Goal: Task Accomplishment & Management: Manage account settings

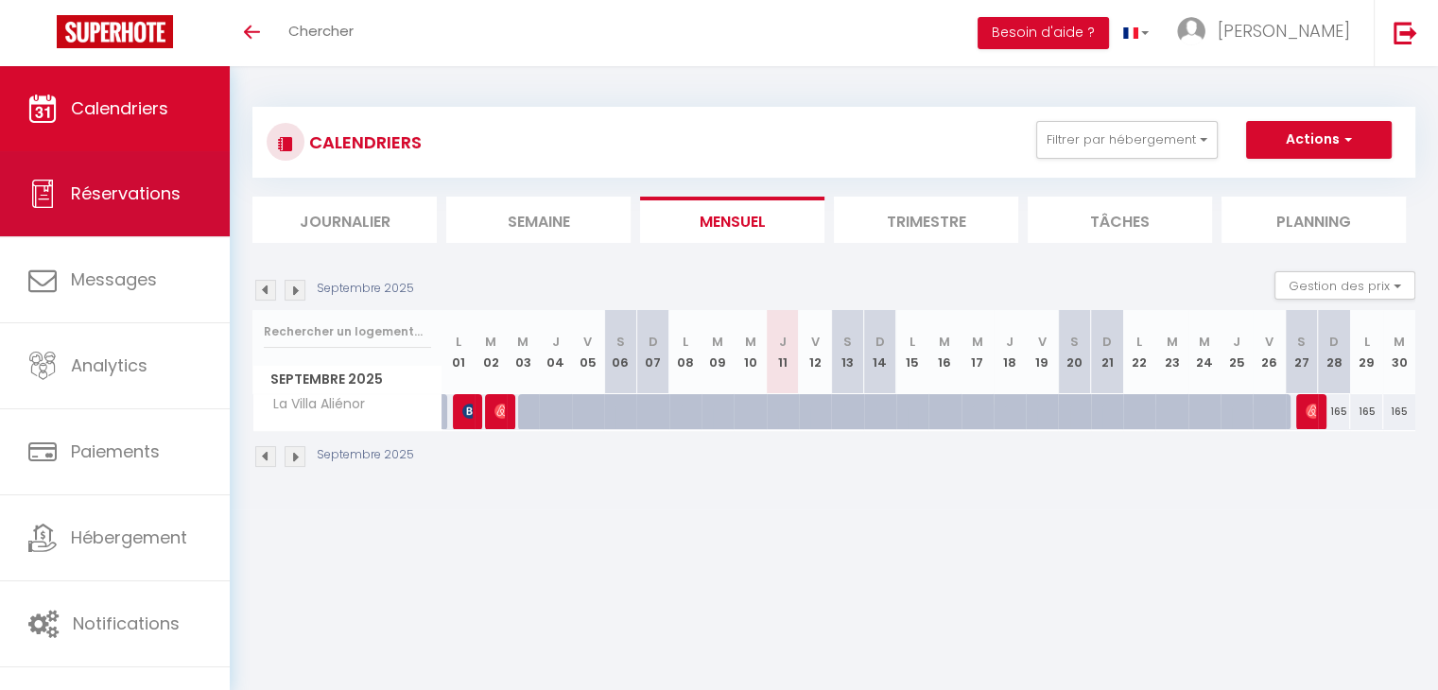
click at [77, 166] on link "Réservations" at bounding box center [115, 193] width 230 height 85
select select "not_cancelled"
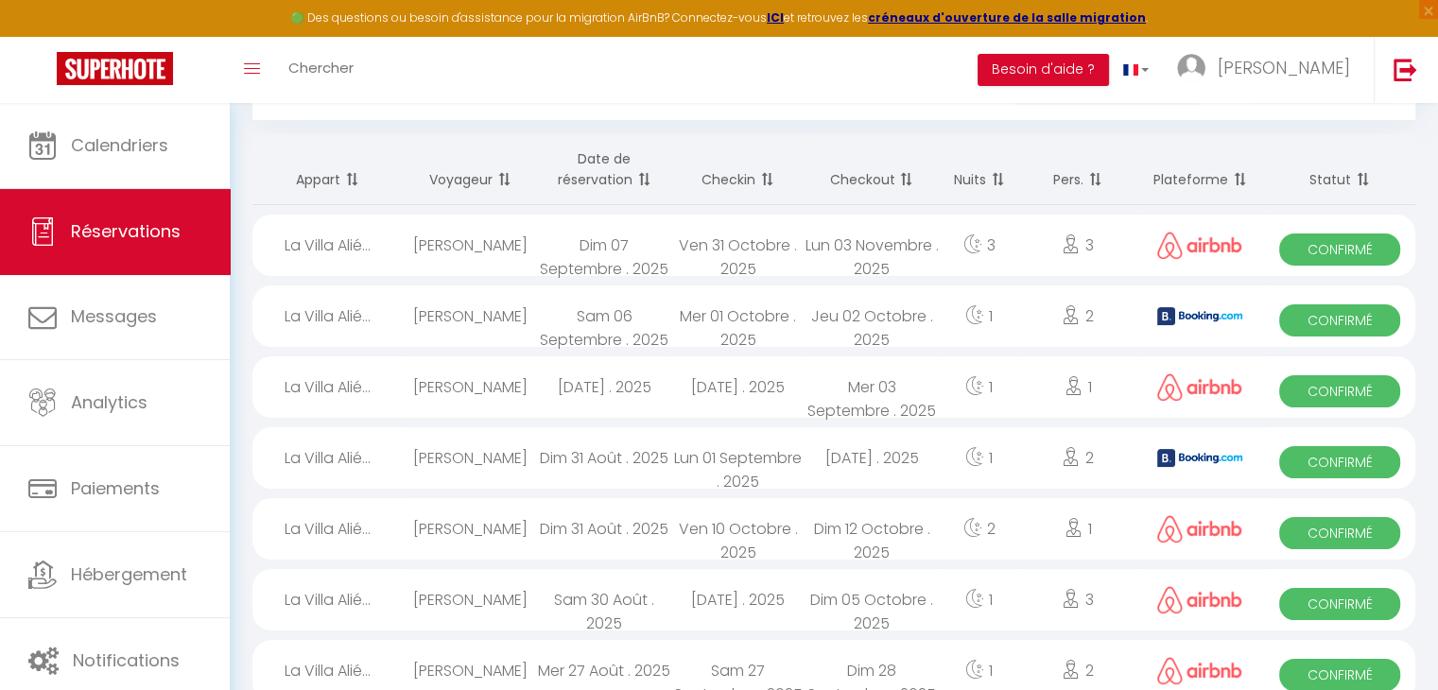
scroll to position [121, 0]
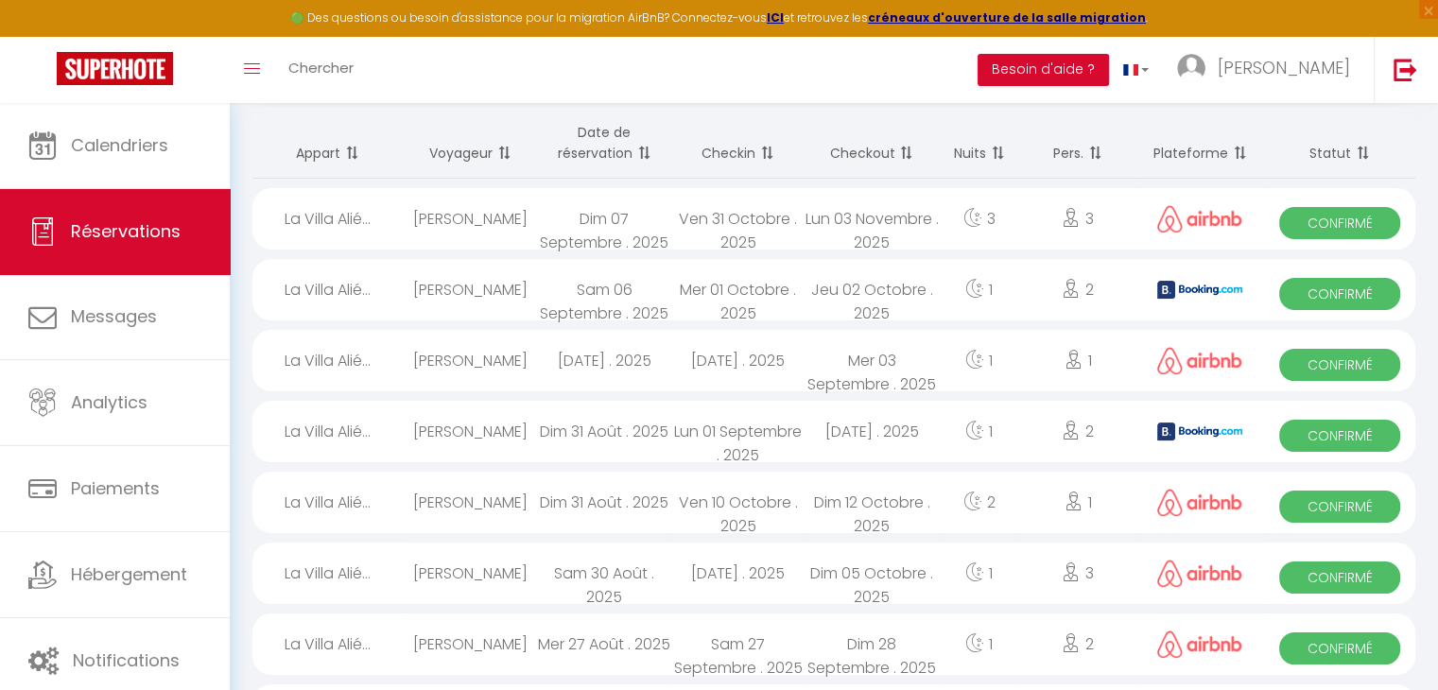
click at [614, 125] on th "Date de réservation" at bounding box center [603, 143] width 133 height 71
click at [613, 140] on th "Date de réservation" at bounding box center [603, 143] width 133 height 71
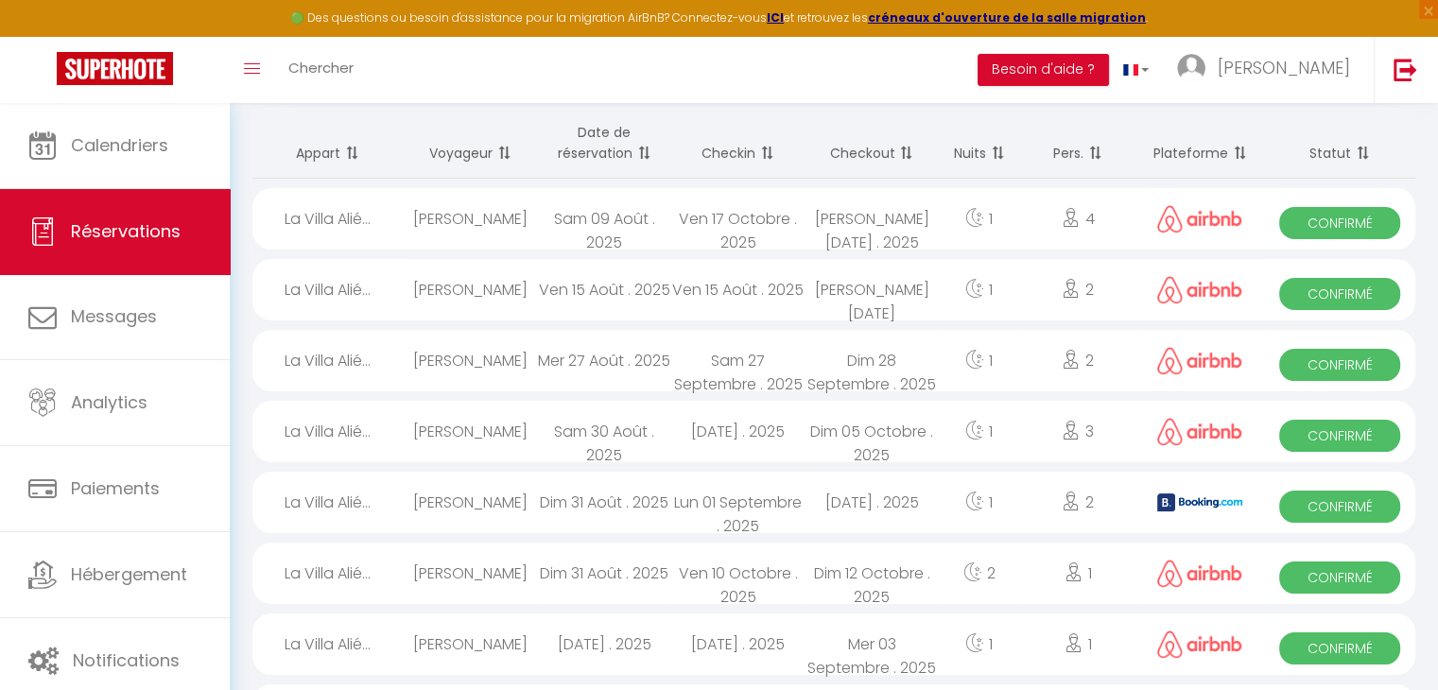
click at [613, 140] on th "Date de réservation" at bounding box center [603, 143] width 133 height 71
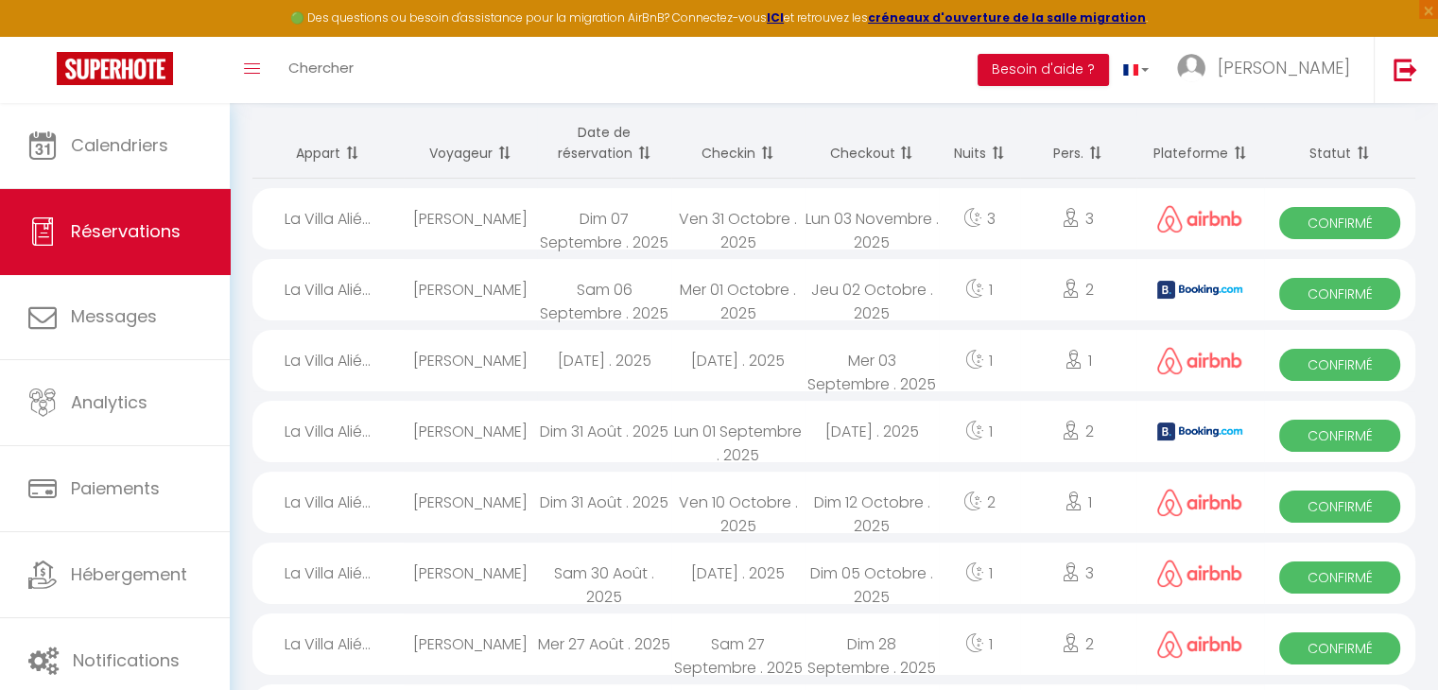
click at [1023, 222] on div "3" at bounding box center [1078, 218] width 116 height 61
select select "OK"
select select "0"
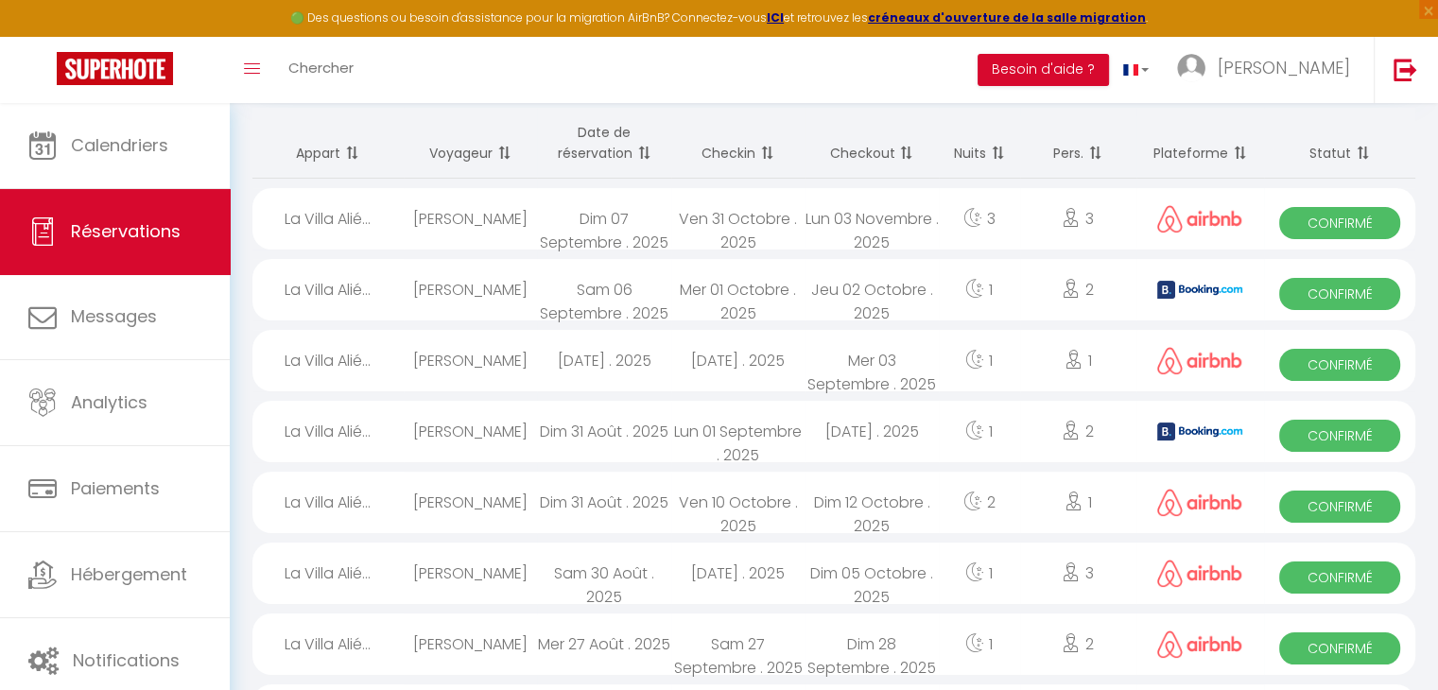
select select "1"
select select
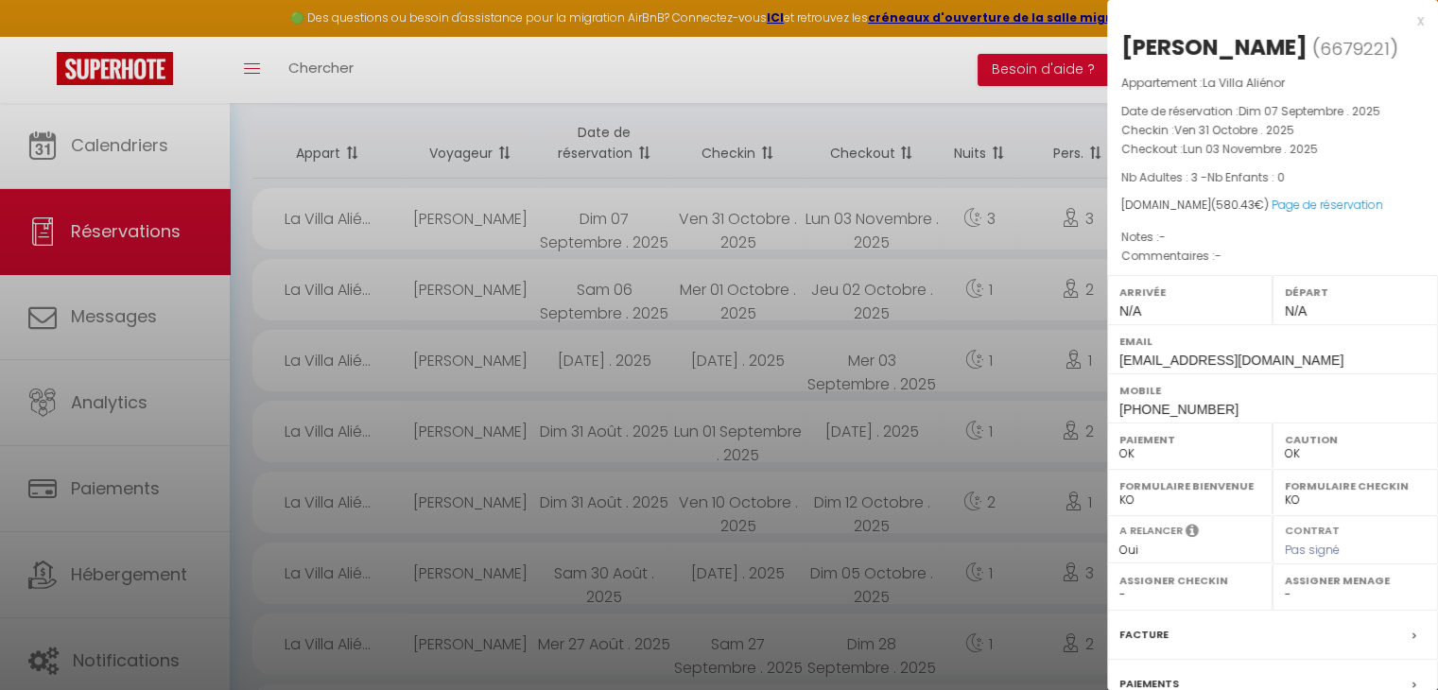
drag, startPoint x: 1222, startPoint y: 202, endPoint x: 1181, endPoint y: 201, distance: 40.7
click at [1181, 201] on div "[DOMAIN_NAME] ( 580.43 €) Page de réservation" at bounding box center [1273, 206] width 303 height 18
click at [1212, 165] on div "Appartement : La Villa Aliénor Date de réservation : [DATE] . 2025 Checkin : [D…" at bounding box center [1272, 170] width 331 height 193
drag, startPoint x: 1240, startPoint y: 203, endPoint x: 1194, endPoint y: 200, distance: 45.6
click at [1211, 200] on span "( 580.43 €)" at bounding box center [1240, 205] width 58 height 16
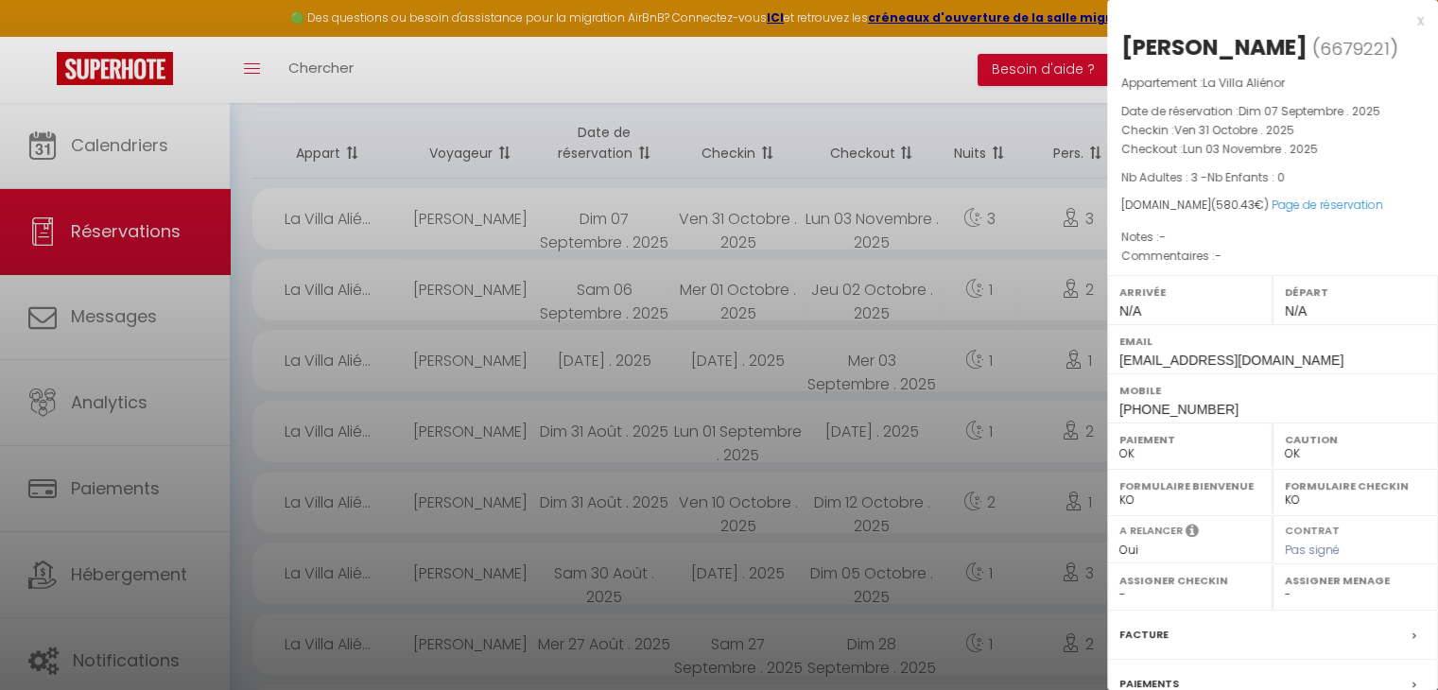
drag, startPoint x: 1296, startPoint y: 254, endPoint x: 1202, endPoint y: 171, distance: 125.3
click at [1202, 171] on span "Nb Adultes : 3 - Nb Enfants : 0" at bounding box center [1204, 177] width 164 height 16
click at [1407, 21] on div "x" at bounding box center [1265, 20] width 317 height 23
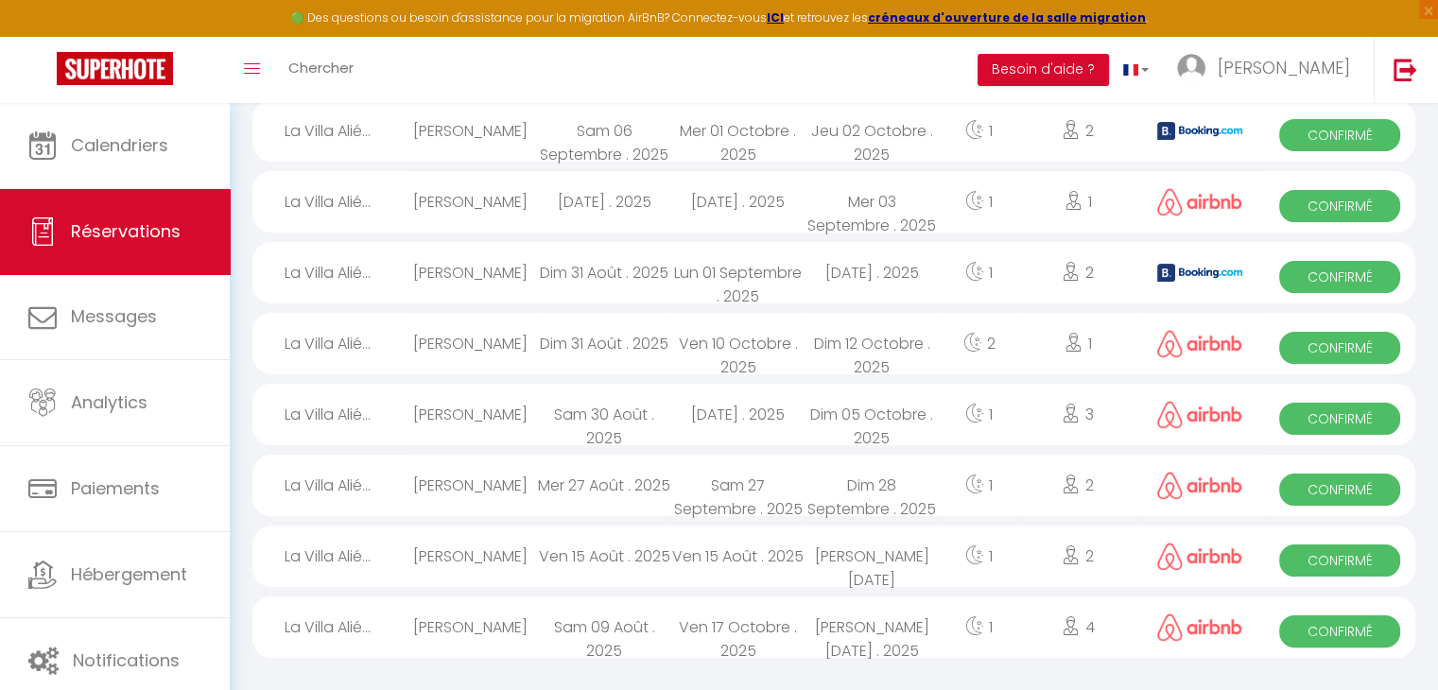
scroll to position [0, 0]
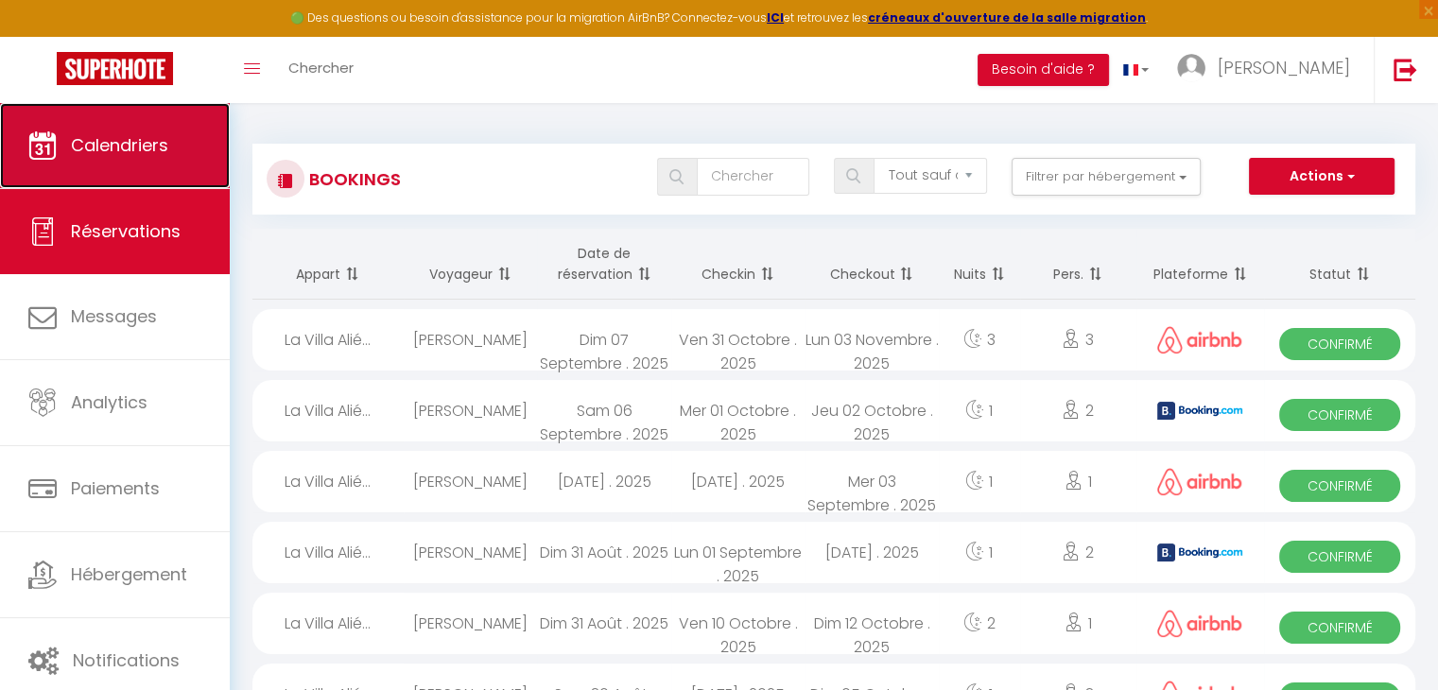
click at [80, 118] on link "Calendriers" at bounding box center [115, 145] width 230 height 85
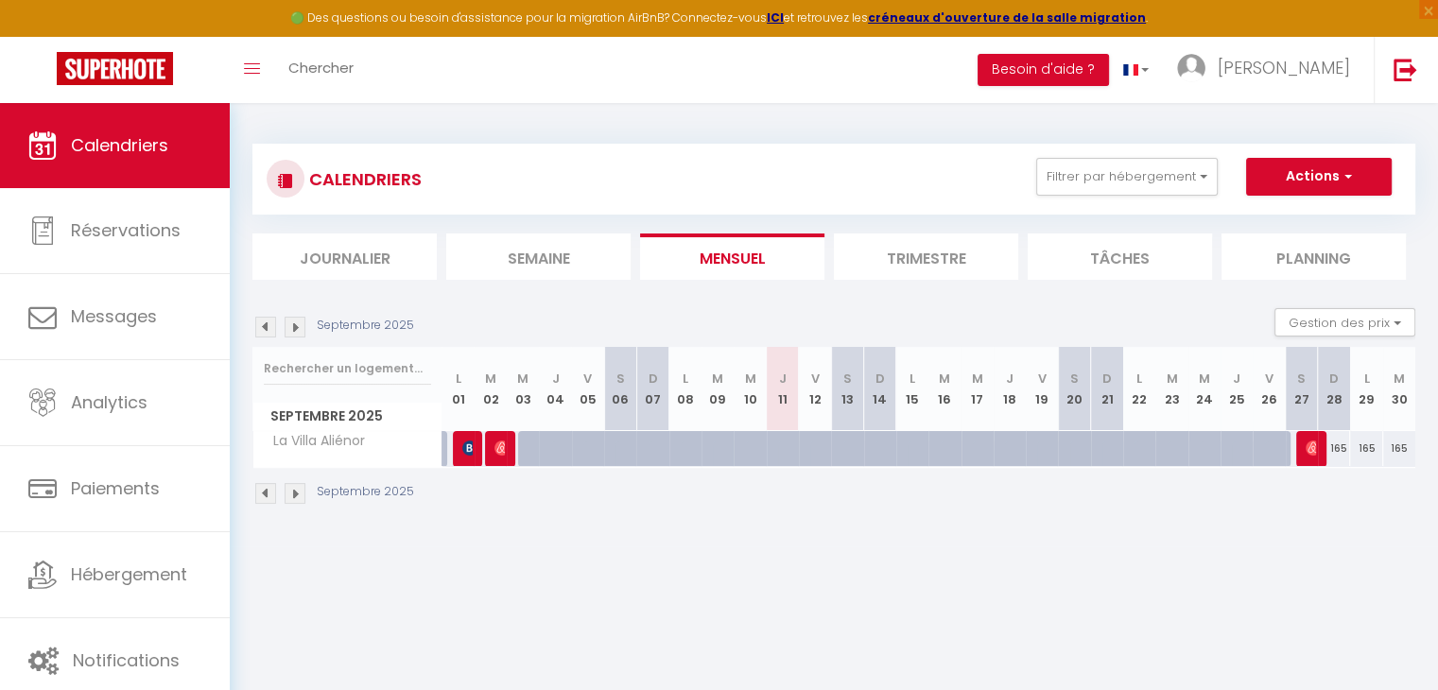
click at [859, 261] on li "Trimestre" at bounding box center [926, 257] width 184 height 46
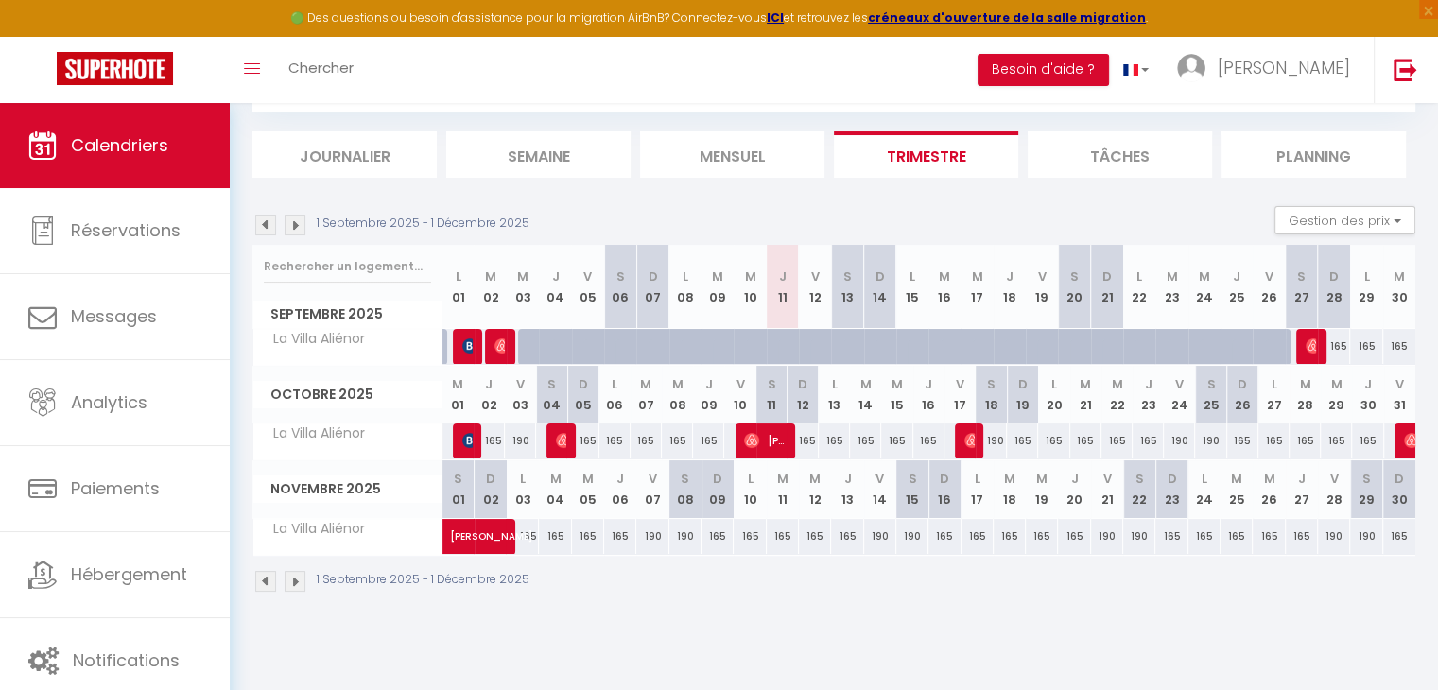
scroll to position [102, 0]
click at [461, 432] on div at bounding box center [468, 442] width 31 height 36
click at [467, 444] on img at bounding box center [469, 440] width 15 height 15
select select "OK"
select select "KO"
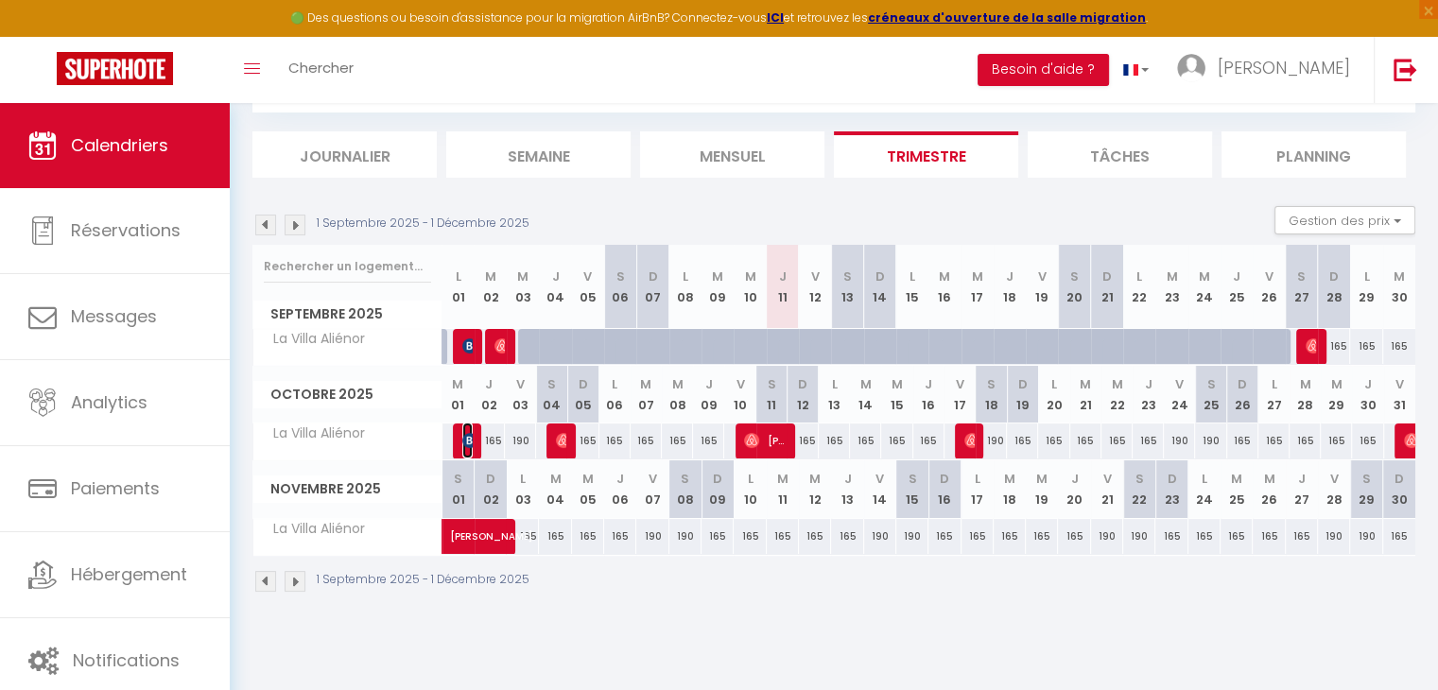
select select "0"
select select "1"
select select
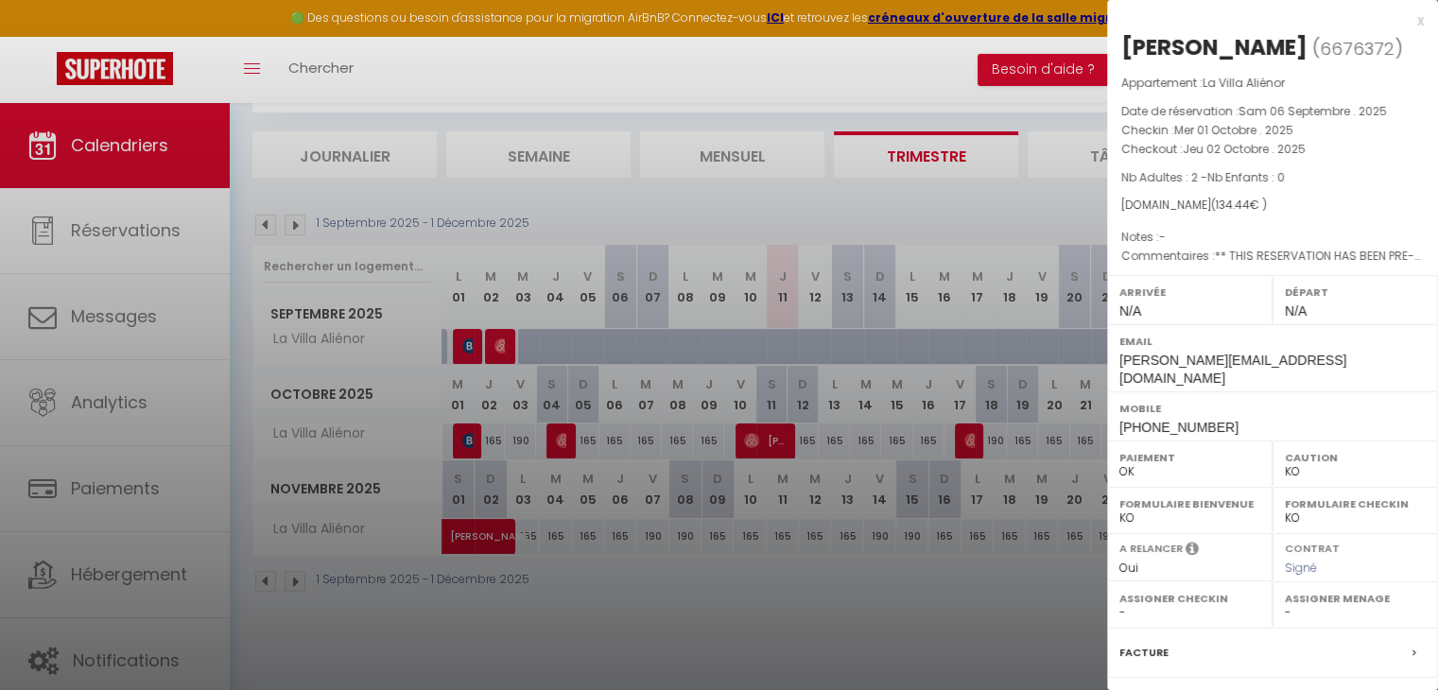
click at [467, 444] on div at bounding box center [719, 345] width 1438 height 690
